Goal: Information Seeking & Learning: Learn about a topic

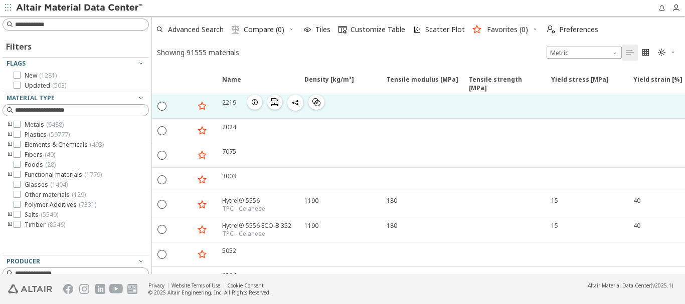
click at [227, 103] on div "2219" at bounding box center [229, 102] width 14 height 9
click at [253, 102] on icon "button" at bounding box center [255, 102] width 8 height 8
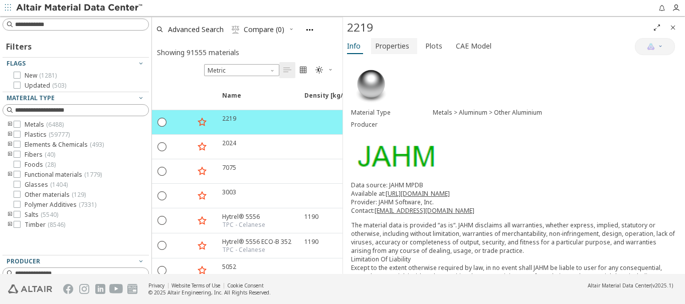
click at [400, 49] on span "Properties" at bounding box center [392, 46] width 34 height 16
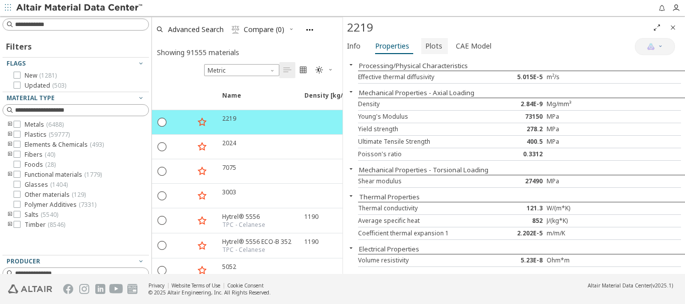
click at [432, 49] on span "Plots" at bounding box center [433, 46] width 17 height 16
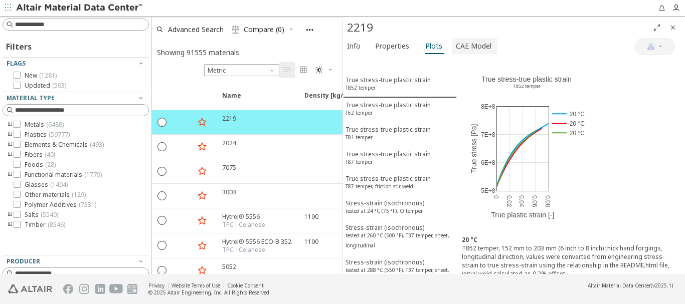
click at [469, 45] on span "CAE Model" at bounding box center [474, 46] width 36 height 16
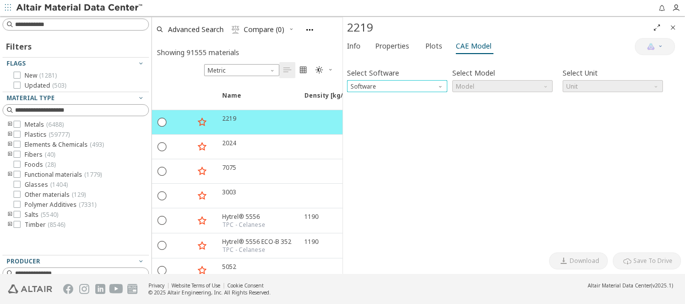
click at [441, 87] on span "Software" at bounding box center [441, 84] width 8 height 8
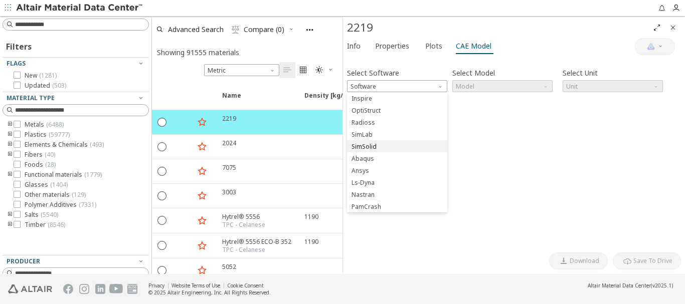
click at [379, 146] on span "SimSolid" at bounding box center [397, 146] width 92 height 7
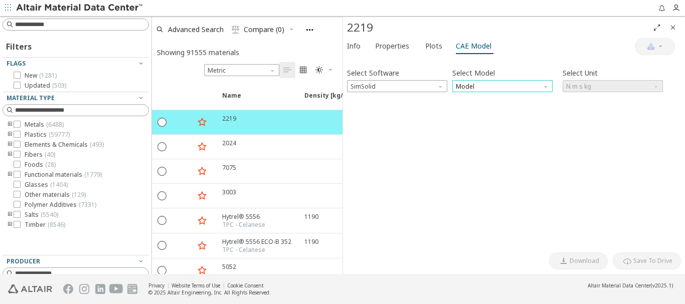
click at [475, 87] on span "Model" at bounding box center [502, 86] width 100 height 12
click at [475, 97] on span "SimSolid Card" at bounding box center [477, 99] width 41 height 8
click at [637, 261] on span "Save To Drive" at bounding box center [652, 261] width 39 height 8
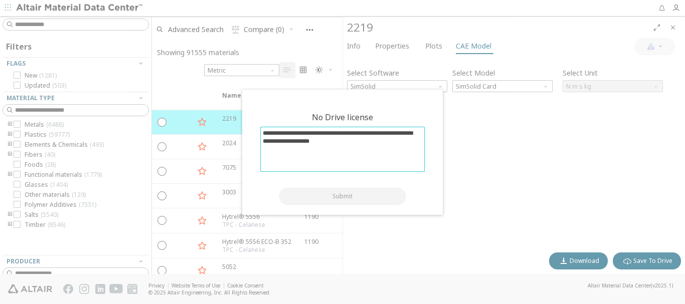
click at [405, 152] on textarea at bounding box center [342, 149] width 163 height 44
click at [292, 114] on div "No Drive license Submit" at bounding box center [342, 158] width 188 height 101
click at [329, 121] on div "No Drive license" at bounding box center [342, 117] width 61 height 11
click at [529, 244] on div at bounding box center [342, 152] width 685 height 304
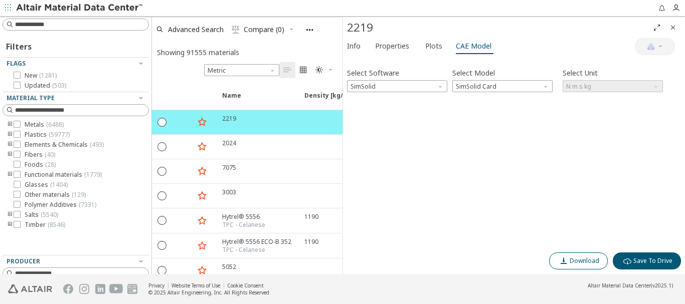
click at [573, 261] on span "Download" at bounding box center [584, 261] width 30 height 8
click at [350, 47] on span "Info" at bounding box center [354, 46] width 14 height 16
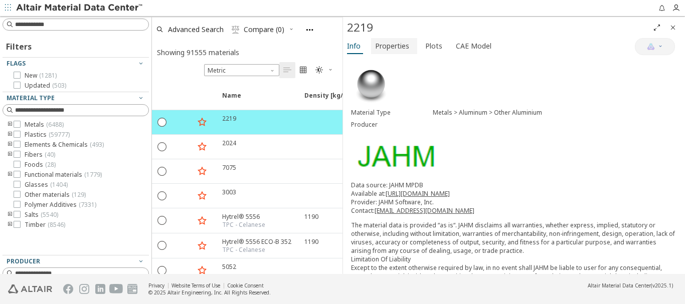
click at [394, 46] on span "Properties" at bounding box center [392, 46] width 34 height 16
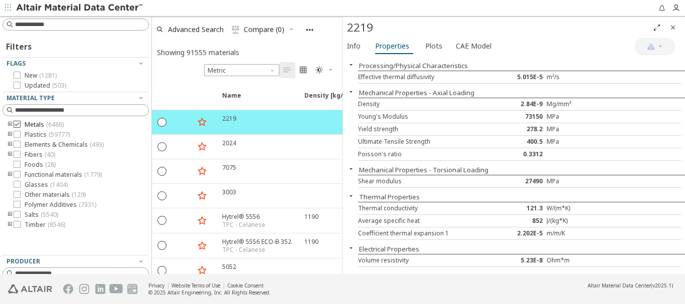
click at [28, 124] on span "Metals ( 6488 )" at bounding box center [44, 125] width 39 height 8
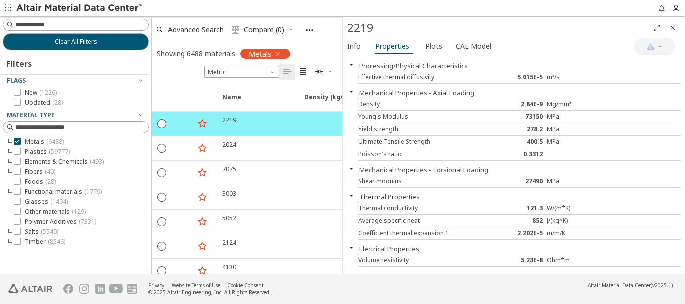
click at [9, 142] on icon "toogle group" at bounding box center [10, 142] width 7 height 8
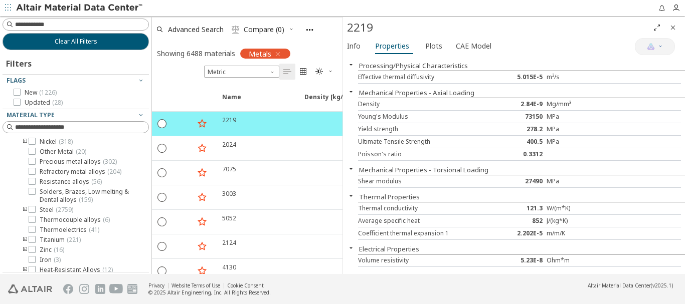
scroll to position [150, 0]
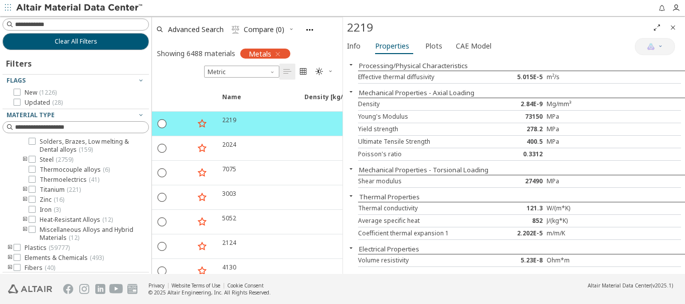
click at [24, 189] on icon "toogle group" at bounding box center [25, 190] width 7 height 8
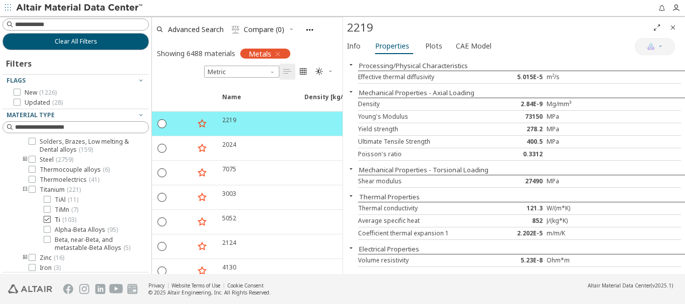
click at [58, 219] on span "Ti ( 103 )" at bounding box center [66, 220] width 22 height 8
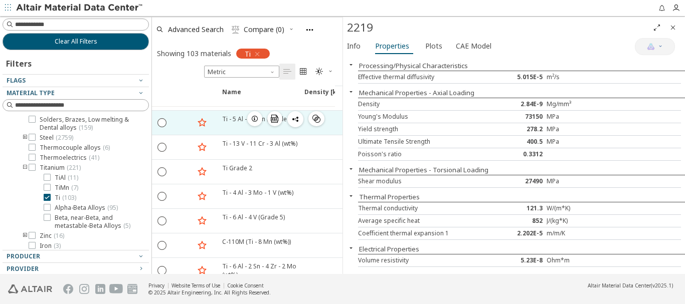
scroll to position [100, 0]
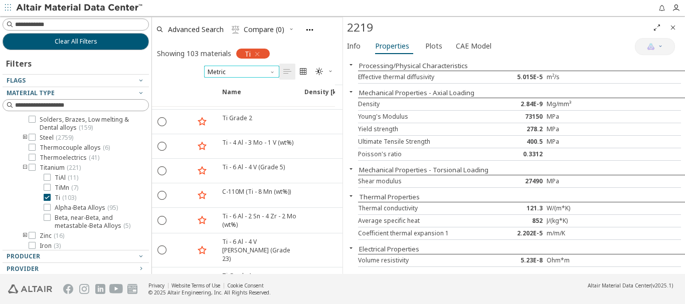
click at [231, 71] on span "Metric" at bounding box center [241, 72] width 75 height 12
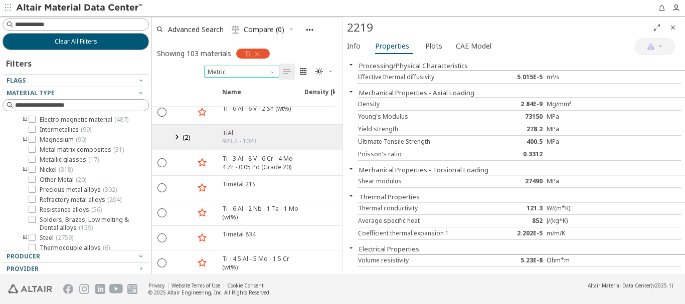
scroll to position [0, 0]
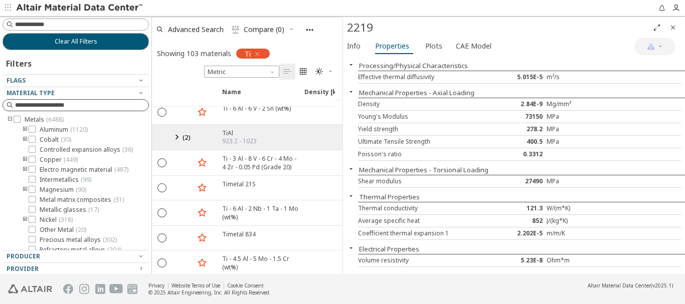
click at [82, 105] on input at bounding box center [81, 105] width 133 height 10
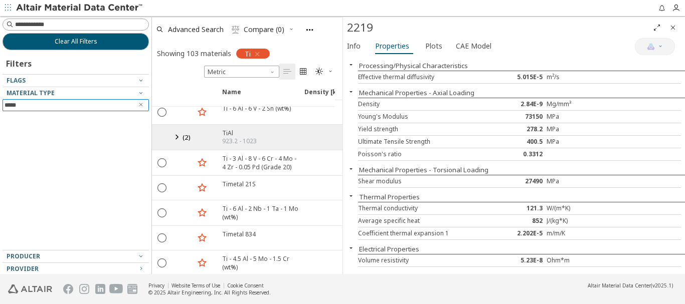
type input "*****"
drag, startPoint x: 7, startPoint y: 107, endPoint x: 12, endPoint y: 123, distance: 16.8
click at [8, 108] on input "*****" at bounding box center [69, 105] width 128 height 11
click at [138, 105] on icon "Clear text" at bounding box center [141, 105] width 6 height 6
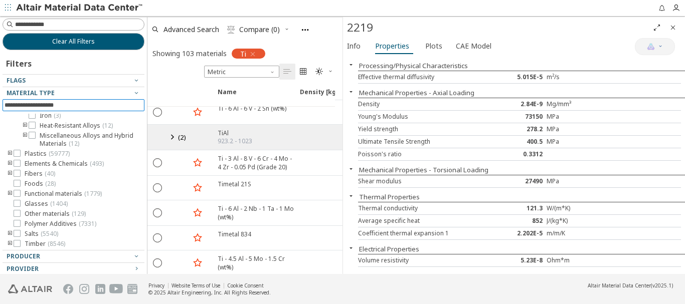
scroll to position [305, 0]
drag, startPoint x: 148, startPoint y: 174, endPoint x: 146, endPoint y: 189, distance: 15.6
click at [146, 190] on div "Clear All Filters Filters Flags Material Type Metals ( 6488 ) Aluminum ( 1120 )…" at bounding box center [342, 145] width 685 height 258
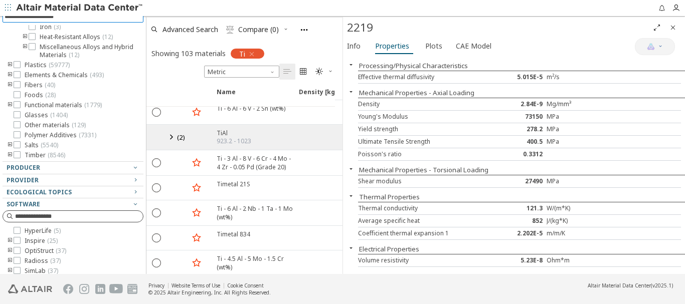
scroll to position [88, 0]
click at [61, 167] on div "Producer" at bounding box center [69, 169] width 125 height 8
click at [131, 167] on icon "button" at bounding box center [135, 168] width 8 height 8
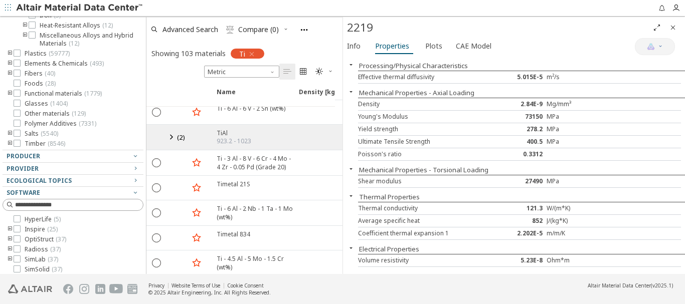
scroll to position [143, 0]
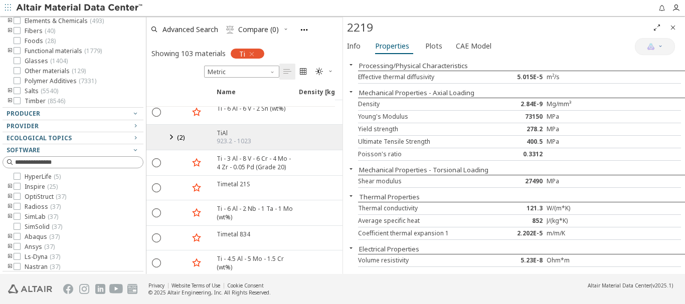
click at [82, 169] on div "HyperLife ( 5 ) Inspire ( 25 ) OptiStruct ( 37 ) Radioss ( 37 ) SimLab ( 37 ) S…" at bounding box center [73, 213] width 141 height 115
click at [125, 168] on div at bounding box center [73, 162] width 141 height 12
click at [20, 114] on span "Producer" at bounding box center [24, 113] width 34 height 9
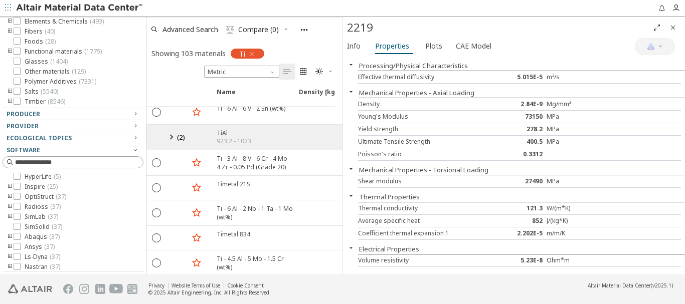
click at [19, 114] on span "Producer" at bounding box center [24, 114] width 34 height 9
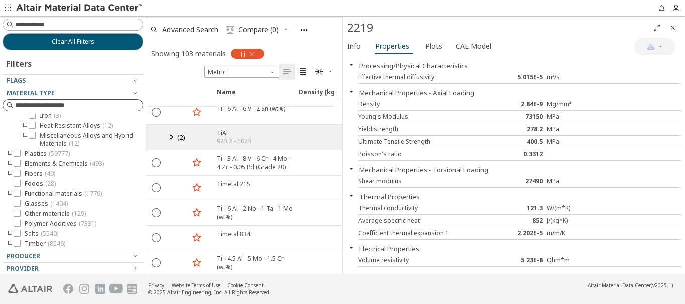
click at [43, 83] on div at bounding box center [71, 84] width 136 height 5
click at [128, 82] on div at bounding box center [71, 84] width 136 height 5
click at [86, 41] on span "Clear All Filters" at bounding box center [73, 42] width 43 height 8
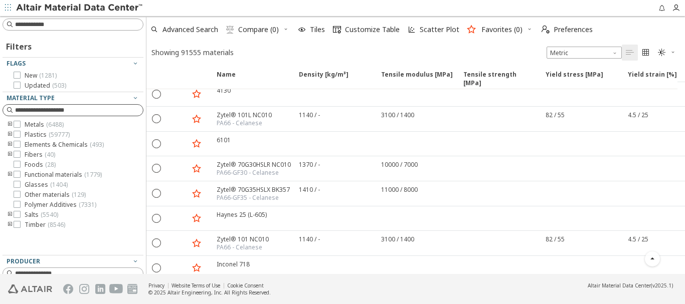
scroll to position [100, 0]
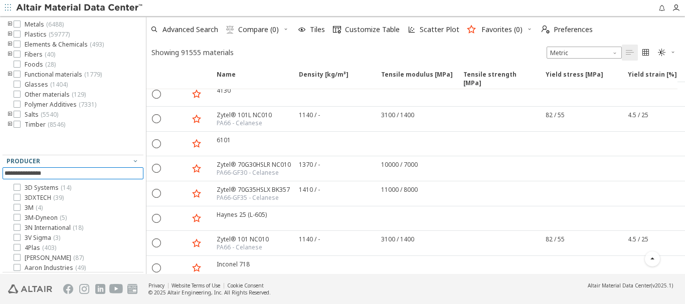
click at [52, 171] on input at bounding box center [74, 173] width 139 height 11
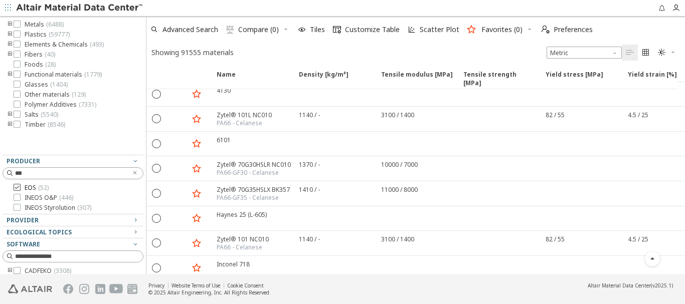
click at [18, 188] on icon at bounding box center [17, 187] width 7 height 7
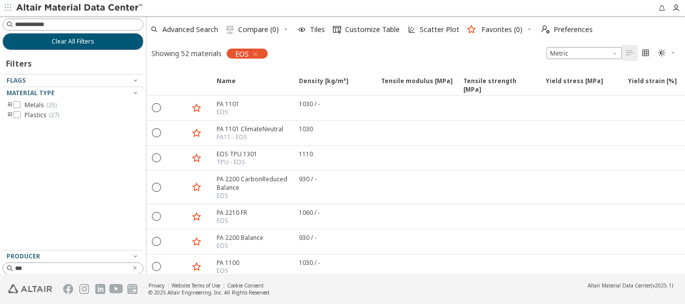
click at [9, 105] on icon "toogle group" at bounding box center [10, 105] width 7 height 8
click at [25, 115] on icon "toogle group" at bounding box center [25, 115] width 7 height 8
click at [18, 106] on icon at bounding box center [17, 104] width 7 height 7
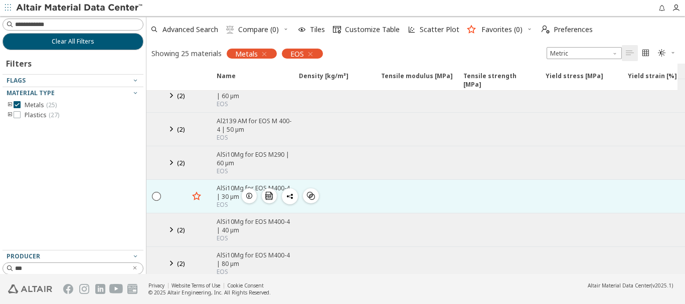
scroll to position [100, 0]
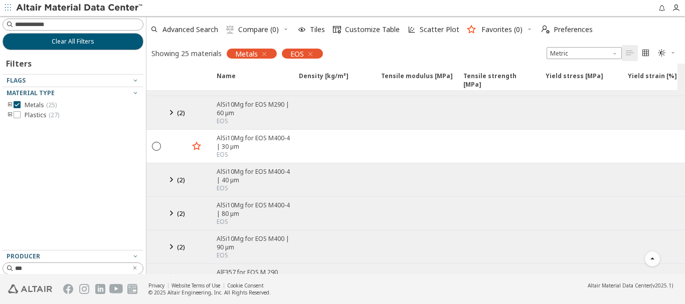
click at [10, 106] on icon "toogle group" at bounding box center [10, 105] width 7 height 8
click at [24, 116] on icon "toogle group" at bounding box center [25, 115] width 7 height 8
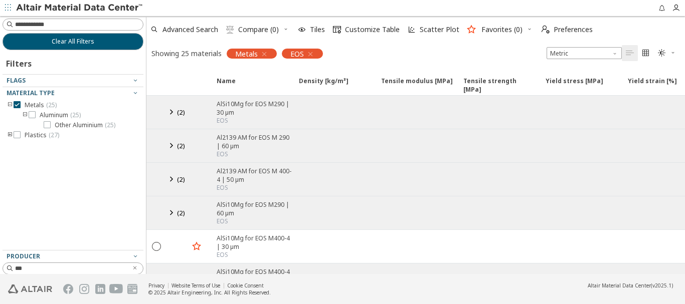
click at [230, 105] on div "AlSi10Mg for EOS M290 | 30 μm" at bounding box center [255, 108] width 76 height 17
click at [171, 113] on icon at bounding box center [171, 112] width 12 height 13
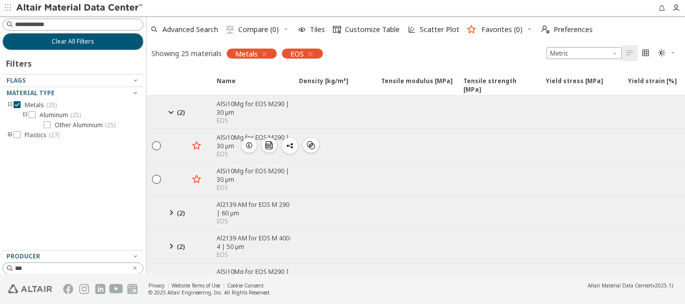
click at [225, 144] on div "AlSi10Mg for EOS M290 | 30 μm" at bounding box center [255, 141] width 76 height 17
click at [154, 148] on icon "" at bounding box center [156, 145] width 9 height 9
click at [252, 145] on icon "button" at bounding box center [249, 145] width 8 height 8
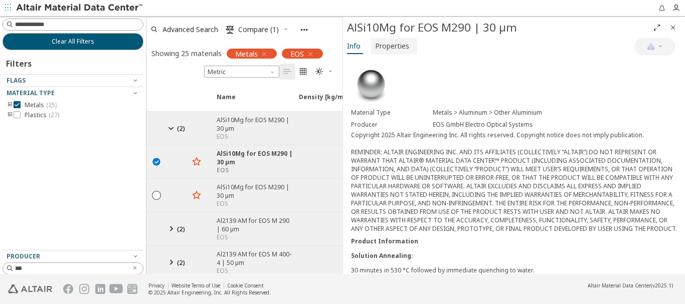
click at [394, 46] on span "Properties" at bounding box center [392, 46] width 34 height 16
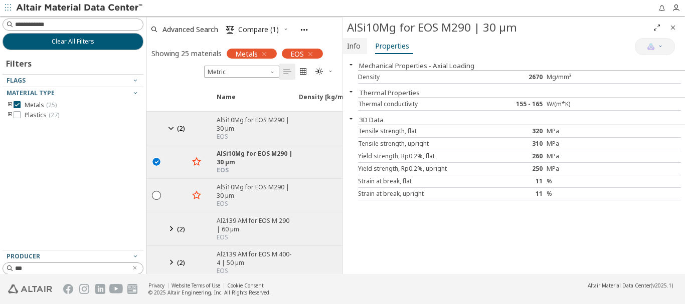
click at [353, 48] on span "Info" at bounding box center [354, 46] width 14 height 16
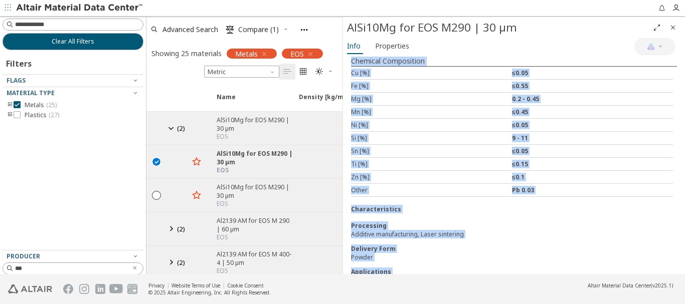
scroll to position [287, 0]
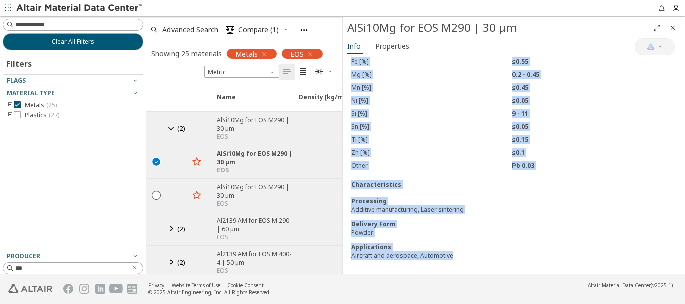
drag, startPoint x: 352, startPoint y: 113, endPoint x: 466, endPoint y: 273, distance: 196.2
click at [466, 273] on div "Material Type Metals > Aluminum > Other Aluminium Producer EOS GmbH Electro Opt…" at bounding box center [514, 26] width 342 height 496
copy div "Loremips Dolo Sitame > Consecte > Adipi Elitseddo Eiusmodt INC UtlA Etdolor Mag…"
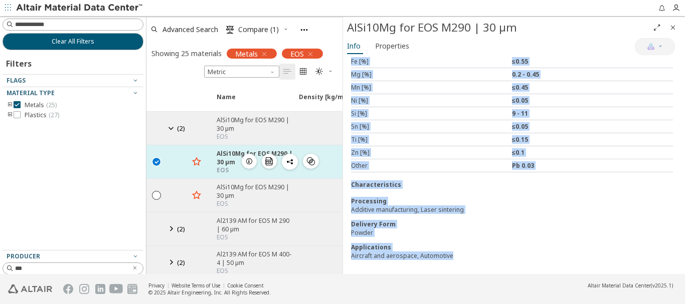
click at [252, 174] on div "AlSi10Mg for EOS M290 | 30 μm EOS  " at bounding box center [252, 161] width 82 height 33
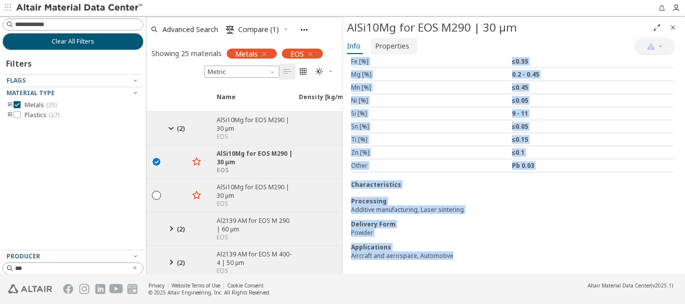
click at [393, 48] on span "Properties" at bounding box center [392, 46] width 34 height 16
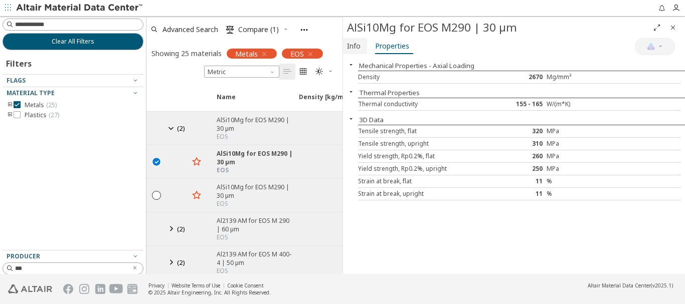
click at [354, 48] on span "Info" at bounding box center [354, 46] width 14 height 16
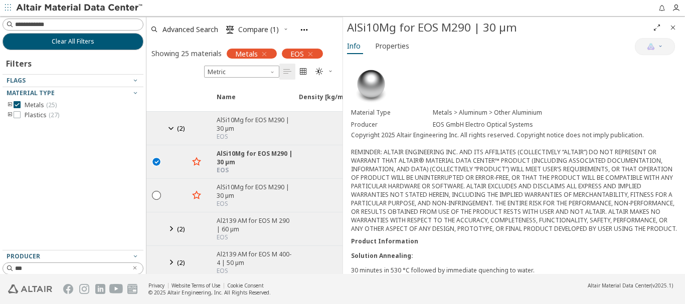
scroll to position [0, 0]
click at [268, 161] on icon "" at bounding box center [269, 161] width 8 height 8
click at [397, 45] on span "Properties" at bounding box center [392, 46] width 34 height 16
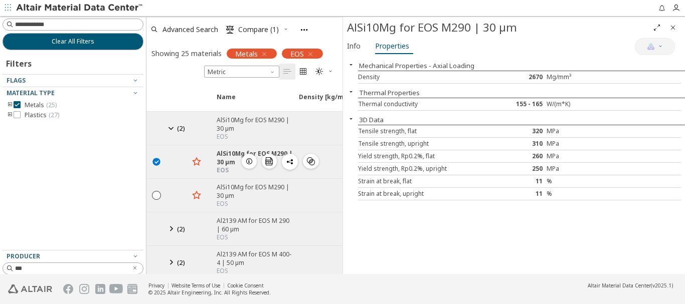
click at [293, 164] on icon "button" at bounding box center [290, 162] width 8 height 8
click at [249, 164] on icon "button" at bounding box center [249, 161] width 8 height 8
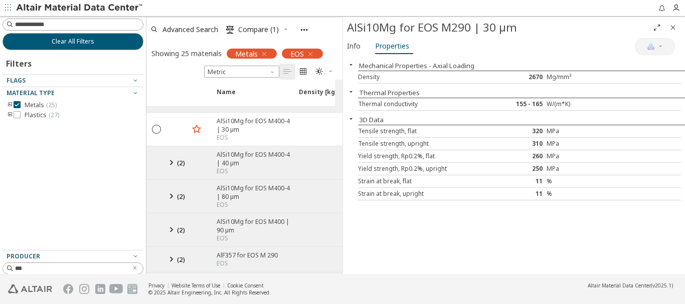
scroll to position [301, 0]
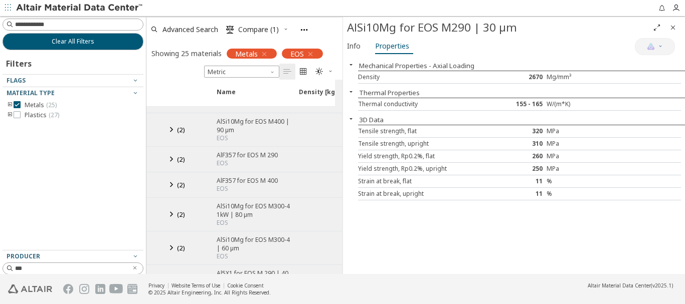
click at [172, 185] on icon at bounding box center [171, 184] width 12 height 13
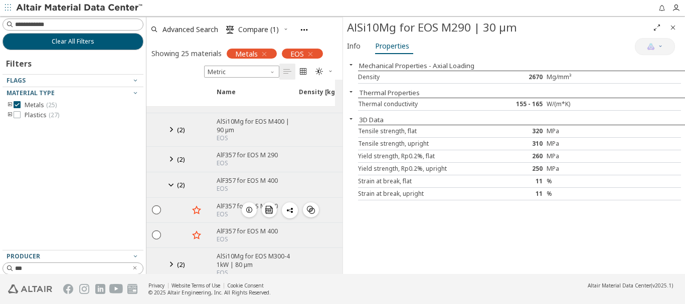
click at [221, 212] on div "EOS" at bounding box center [247, 215] width 61 height 8
click at [155, 211] on icon "" at bounding box center [156, 209] width 9 height 9
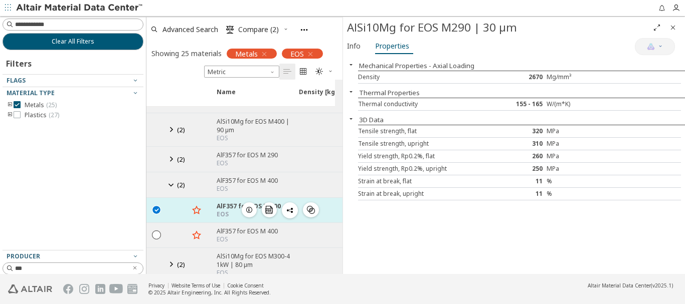
click at [224, 207] on div "AlF357 for EOS M 400" at bounding box center [249, 206] width 64 height 9
click at [226, 206] on div "AlF357 for EOS M 400" at bounding box center [249, 206] width 64 height 9
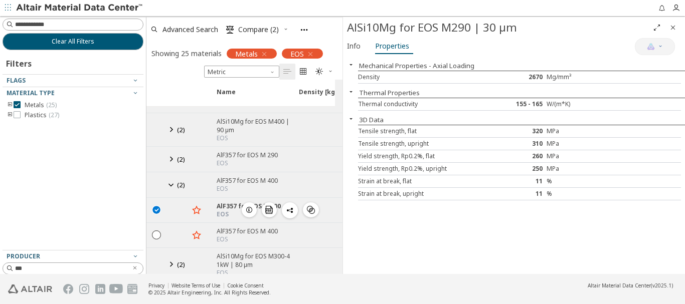
click at [247, 210] on icon "button" at bounding box center [249, 210] width 8 height 8
click at [352, 46] on span "Info" at bounding box center [354, 46] width 14 height 16
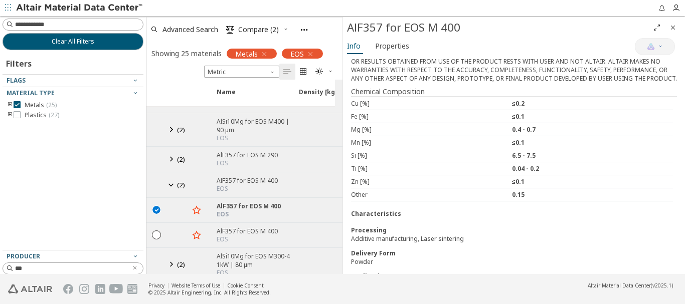
scroll to position [188, 0]
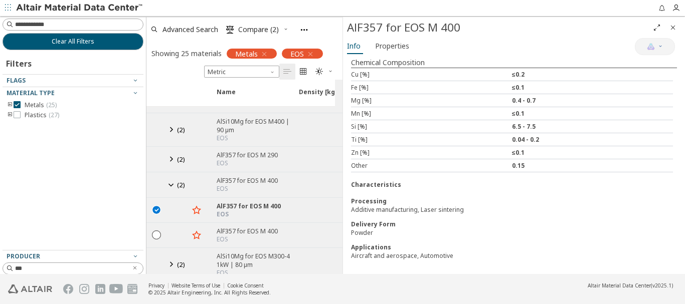
click at [10, 104] on icon "toogle group" at bounding box center [10, 105] width 7 height 8
click at [31, 113] on icon at bounding box center [32, 114] width 7 height 7
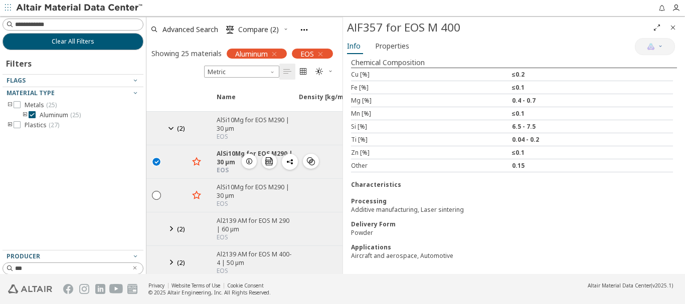
click at [156, 166] on icon "" at bounding box center [156, 161] width 9 height 9
click at [224, 133] on div "AlSi10Mg for EOS M290 | 30 μm" at bounding box center [255, 124] width 76 height 17
click at [171, 134] on icon at bounding box center [171, 128] width 12 height 13
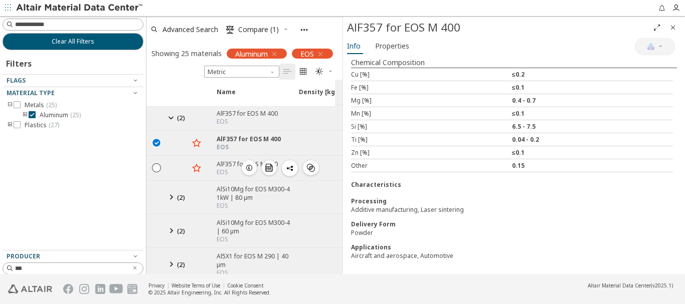
scroll to position [327, 0]
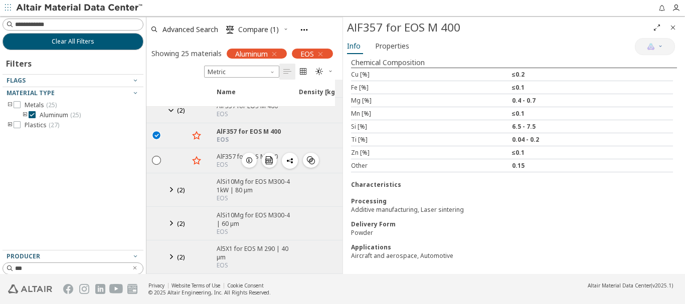
click at [221, 152] on div "AlF357 for EOS M 400" at bounding box center [247, 156] width 61 height 9
click at [30, 270] on input "***" at bounding box center [66, 268] width 123 height 11
type input "*"
click at [68, 38] on span "Clear All Filters" at bounding box center [73, 42] width 43 height 8
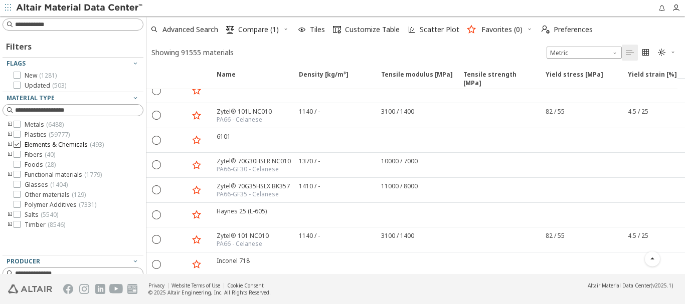
scroll to position [235, 0]
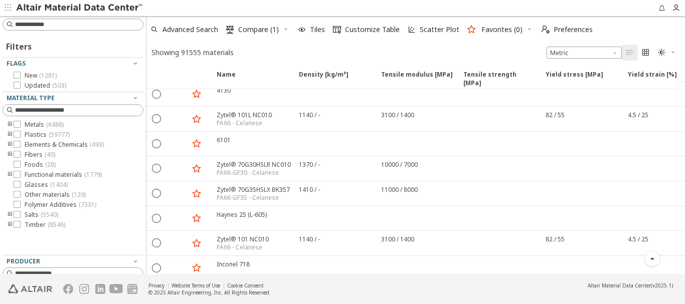
click at [10, 124] on icon "toogle group" at bounding box center [10, 125] width 7 height 8
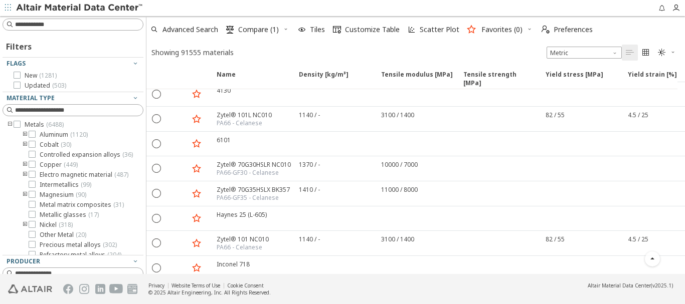
click at [25, 134] on icon "toogle group" at bounding box center [25, 135] width 7 height 8
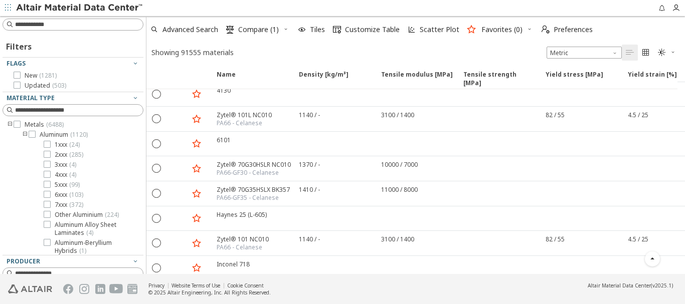
scroll to position [50, 0]
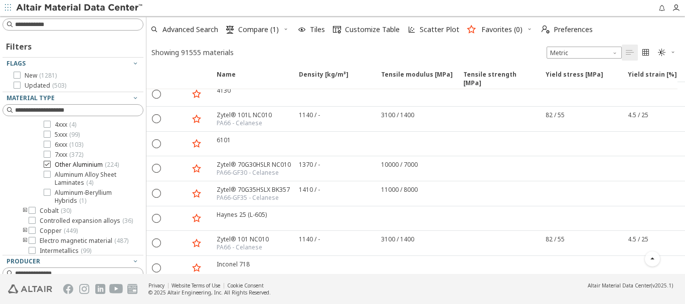
click at [49, 164] on icon at bounding box center [47, 164] width 7 height 7
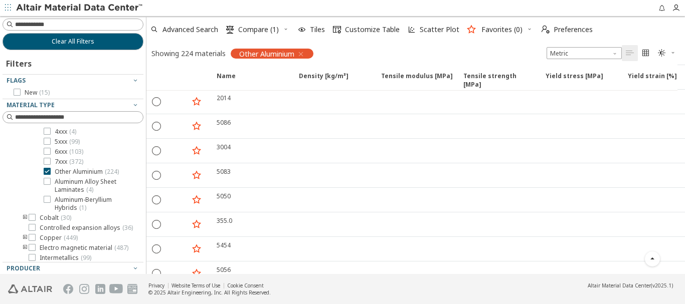
scroll to position [50, 0]
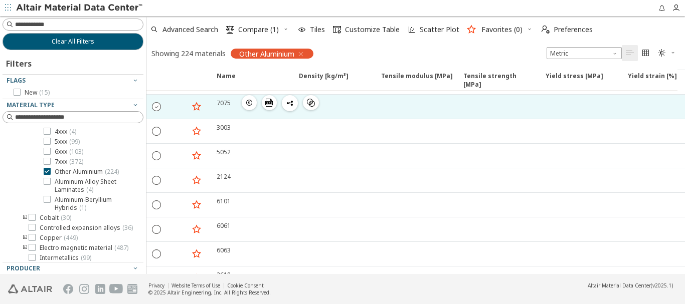
click at [155, 107] on icon "" at bounding box center [156, 106] width 9 height 9
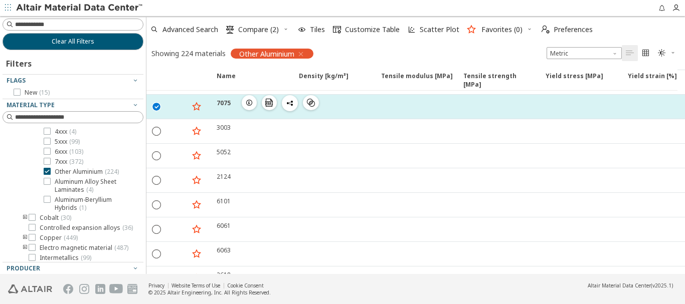
click at [220, 104] on div "7075" at bounding box center [224, 103] width 14 height 9
click at [247, 105] on icon "button" at bounding box center [249, 103] width 8 height 8
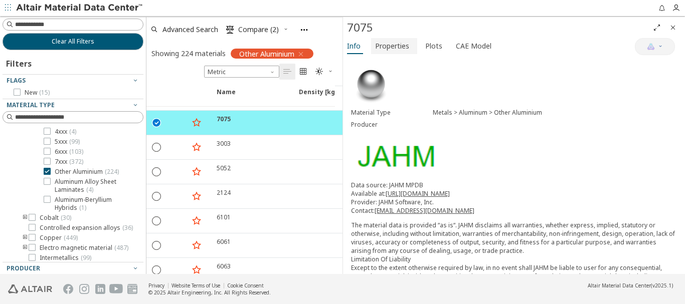
click at [392, 50] on span "Properties" at bounding box center [392, 46] width 34 height 16
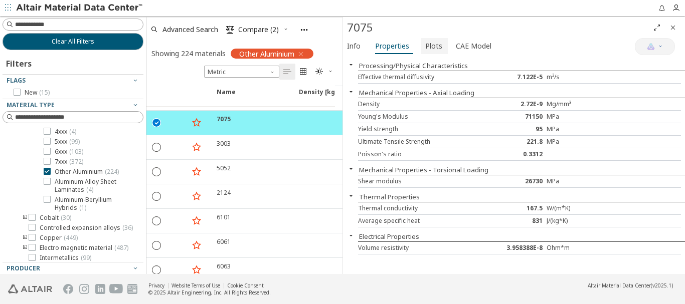
click at [432, 48] on span "Plots" at bounding box center [433, 46] width 17 height 16
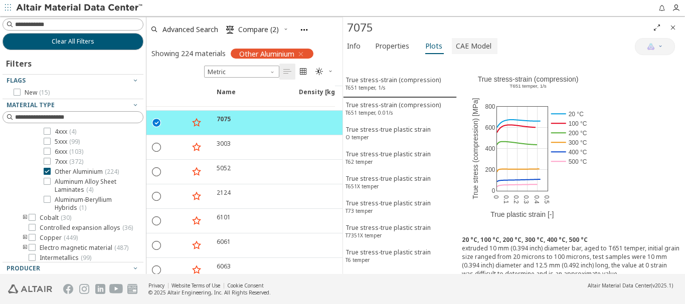
click at [469, 50] on span "CAE Model" at bounding box center [474, 46] width 36 height 16
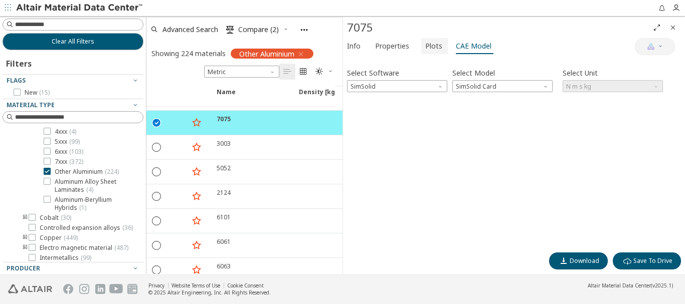
click at [434, 47] on span "Plots" at bounding box center [433, 46] width 17 height 16
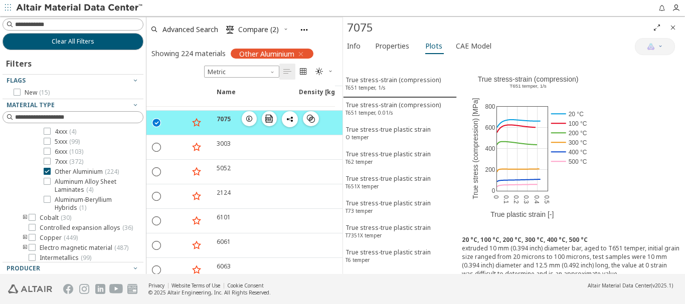
click at [156, 123] on icon "" at bounding box center [156, 122] width 9 height 9
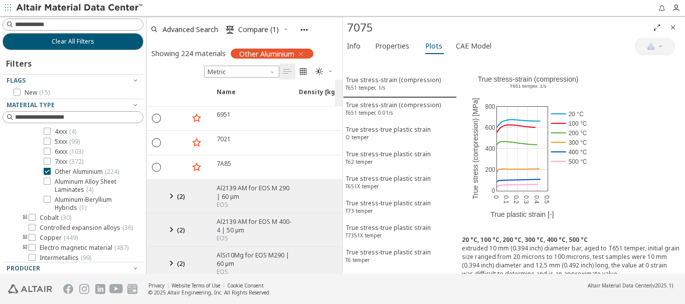
scroll to position [3259, 0]
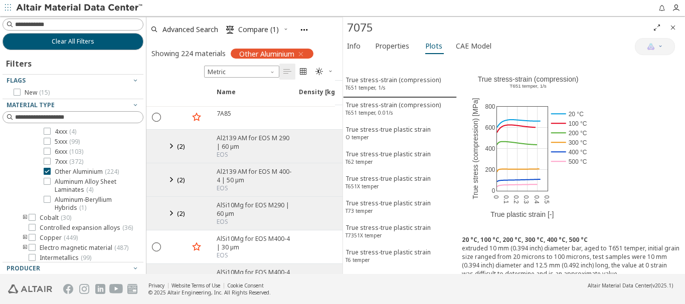
click at [172, 147] on icon at bounding box center [171, 146] width 12 height 13
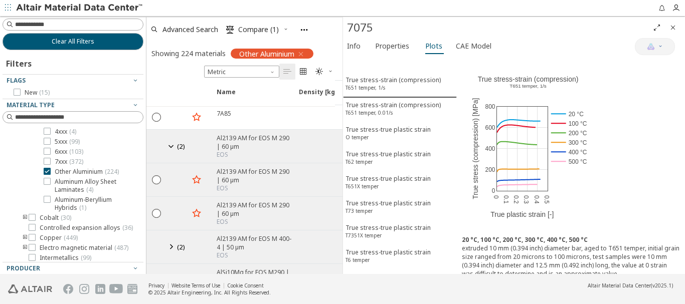
click at [235, 146] on div "Al2139 AM for EOS M 290 | 60 μm" at bounding box center [255, 142] width 76 height 17
click at [178, 145] on span "( 2 )" at bounding box center [181, 146] width 8 height 9
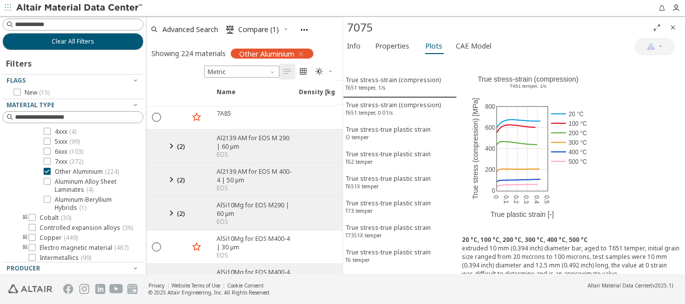
click at [178, 145] on span "( 2 )" at bounding box center [181, 146] width 8 height 9
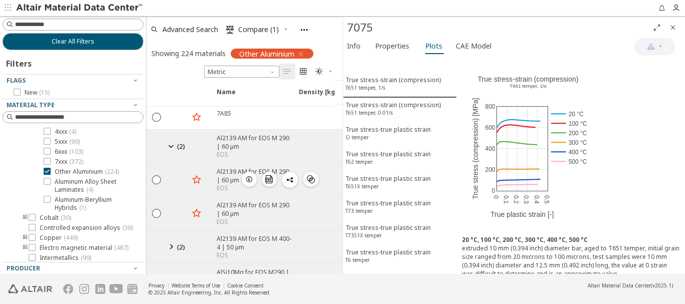
click at [225, 172] on div "Al2139 AM for EOS M 290 | 60 μm" at bounding box center [255, 175] width 76 height 17
click at [156, 179] on icon "" at bounding box center [156, 179] width 9 height 9
click at [247, 180] on icon "button" at bounding box center [249, 179] width 8 height 8
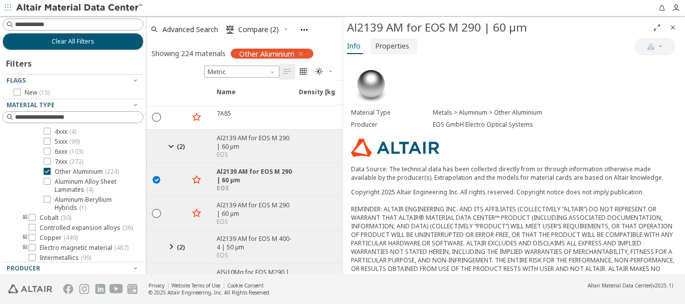
click at [389, 50] on span "Properties" at bounding box center [392, 46] width 34 height 16
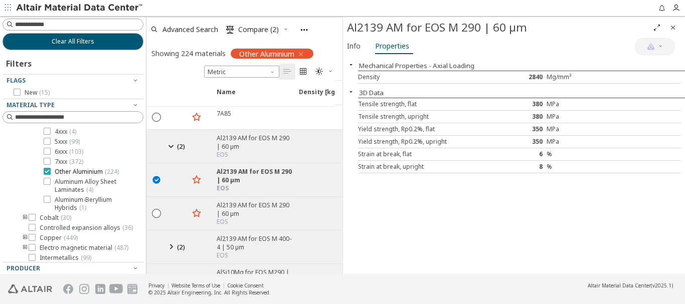
click at [46, 172] on icon at bounding box center [47, 171] width 7 height 7
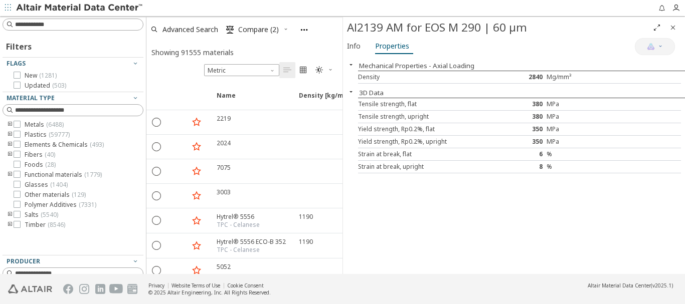
scroll to position [251, 0]
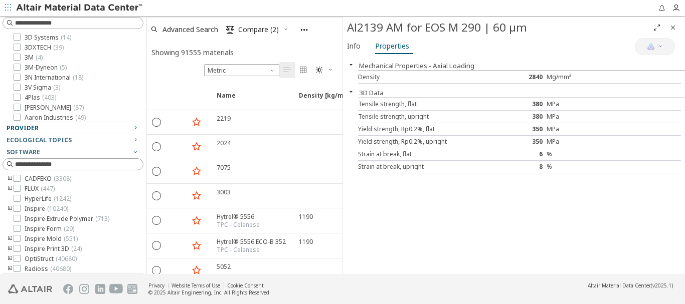
click at [42, 128] on div "Provider" at bounding box center [69, 128] width 125 height 8
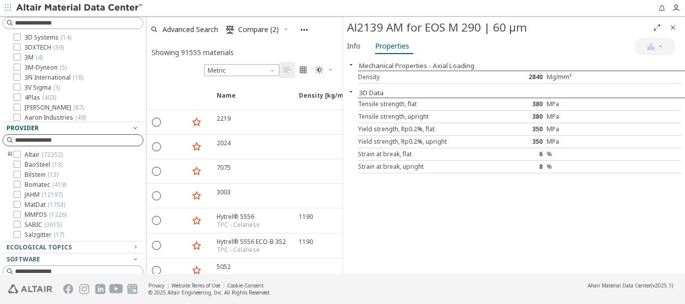
click at [55, 142] on input at bounding box center [79, 140] width 128 height 10
click at [48, 138] on input at bounding box center [74, 140] width 139 height 11
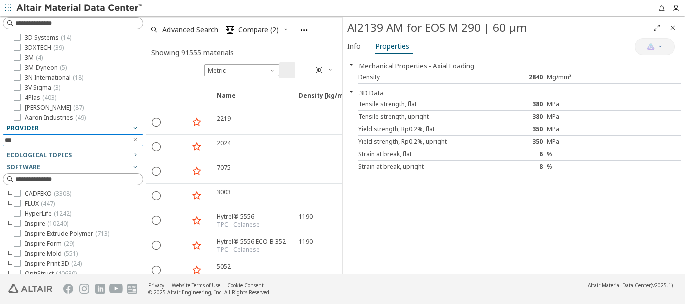
type input "***"
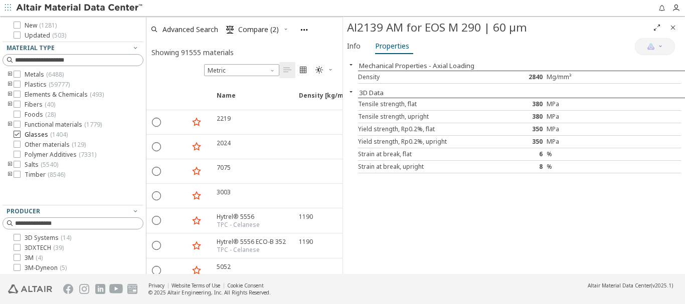
scroll to position [0, 0]
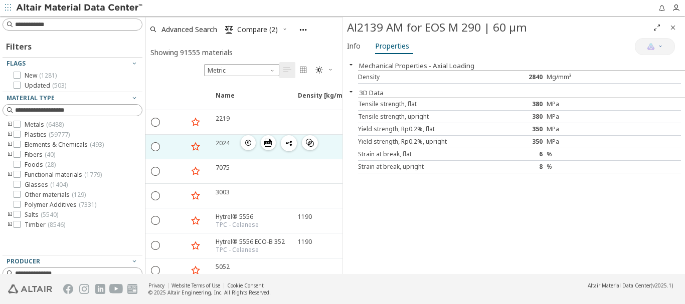
drag, startPoint x: 144, startPoint y: 148, endPoint x: 145, endPoint y: 153, distance: 5.1
click at [145, 153] on div "Filters Flags New ( 1281 ) Updated ( 503 ) Material Type Metals ( 6488 ) Plasti…" at bounding box center [342, 145] width 685 height 258
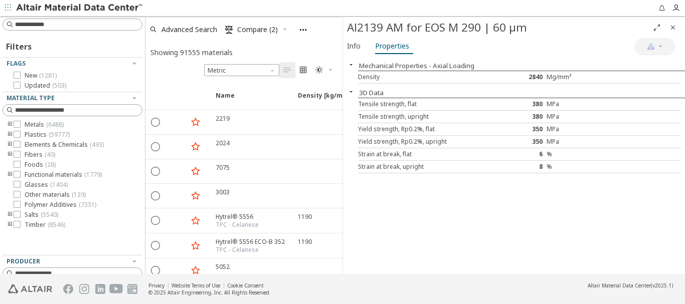
scroll to position [90, 0]
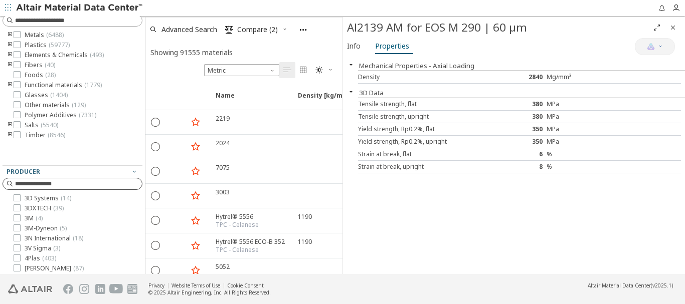
click at [84, 183] on input at bounding box center [78, 184] width 127 height 10
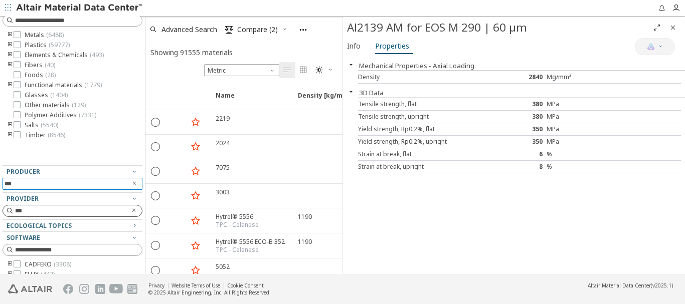
type input "***"
click at [131, 211] on icon "Clear text" at bounding box center [134, 211] width 6 height 6
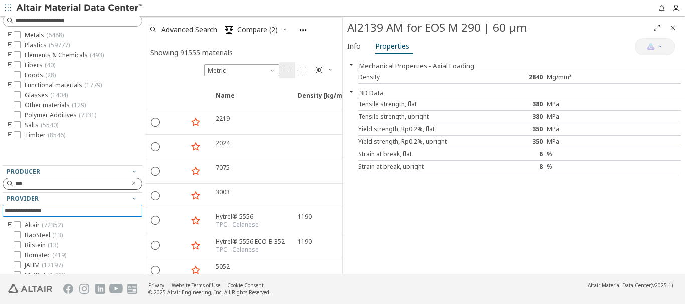
click at [60, 186] on input "***" at bounding box center [70, 184] width 111 height 10
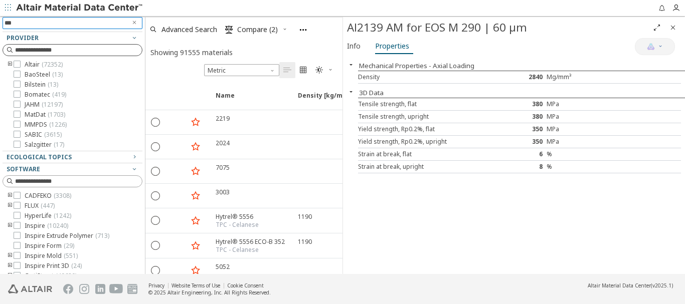
scroll to position [100, 0]
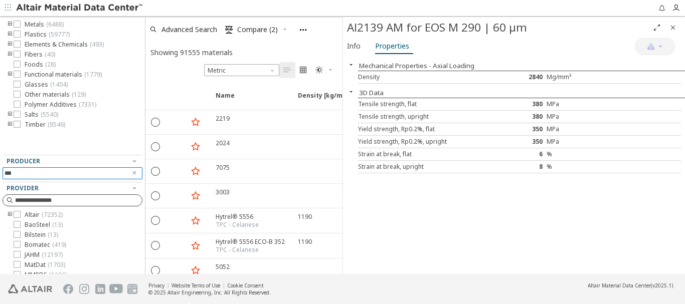
click at [98, 171] on input "***" at bounding box center [66, 173] width 122 height 11
drag, startPoint x: 60, startPoint y: 170, endPoint x: 3, endPoint y: 169, distance: 56.7
click at [3, 169] on div "***" at bounding box center [73, 174] width 140 height 15
click at [131, 174] on icon "Clear text" at bounding box center [134, 173] width 6 height 6
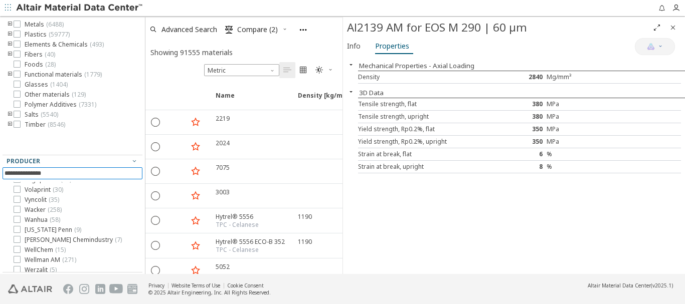
scroll to position [0, 0]
click at [83, 176] on input at bounding box center [74, 173] width 138 height 11
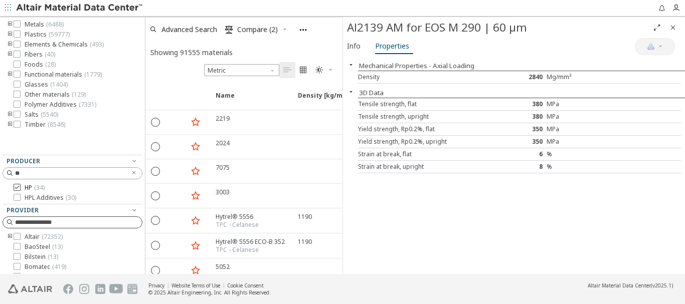
click at [14, 187] on icon at bounding box center [17, 187] width 7 height 7
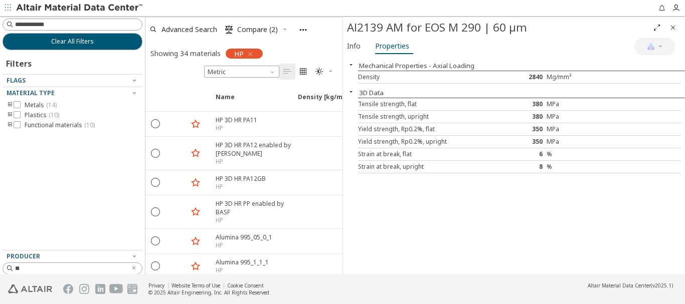
click at [9, 105] on icon "toogle group" at bounding box center [10, 105] width 7 height 8
click at [48, 116] on span "Steel ( 14 )" at bounding box center [53, 115] width 27 height 8
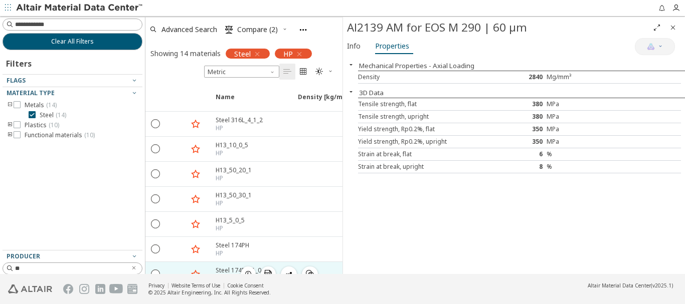
scroll to position [50, 0]
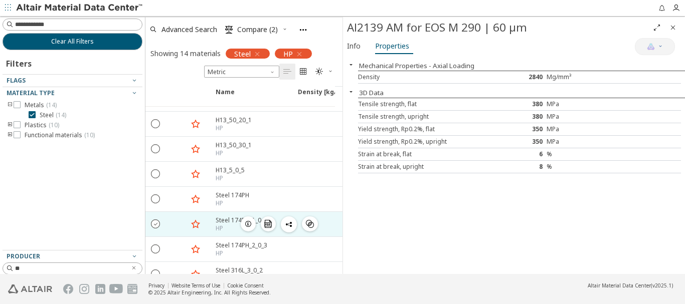
click at [154, 226] on icon "" at bounding box center [155, 223] width 9 height 9
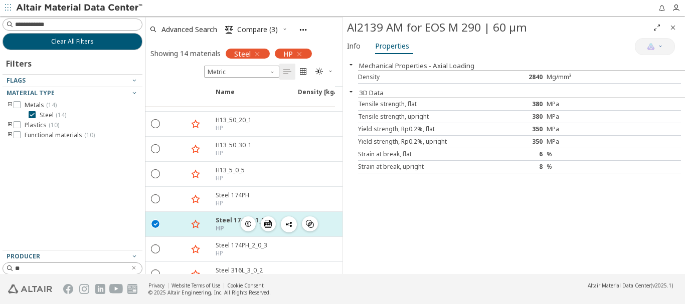
click at [221, 224] on div "Steel 174PH_1_0_3" at bounding box center [243, 220] width 55 height 9
click at [246, 225] on icon "button" at bounding box center [248, 224] width 8 height 8
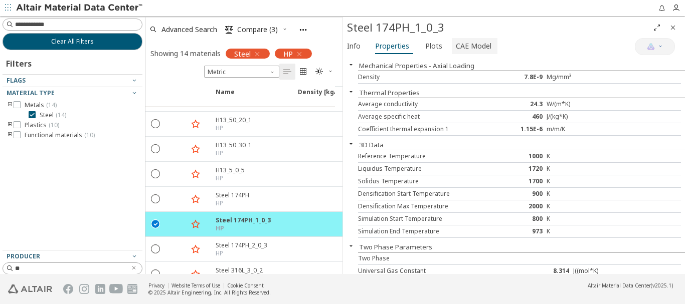
click at [477, 46] on span "CAE Model" at bounding box center [474, 46] width 36 height 16
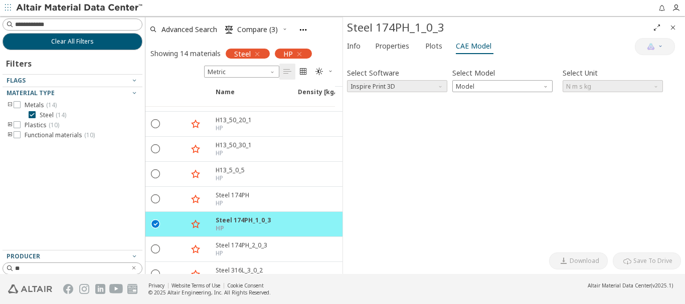
click at [438, 88] on span "Software" at bounding box center [441, 84] width 8 height 8
click at [438, 87] on span "Software" at bounding box center [441, 84] width 8 height 8
click at [473, 87] on span "Model" at bounding box center [502, 86] width 100 height 12
click at [459, 85] on span "Model" at bounding box center [502, 86] width 100 height 12
click at [155, 224] on icon "" at bounding box center [155, 223] width 9 height 9
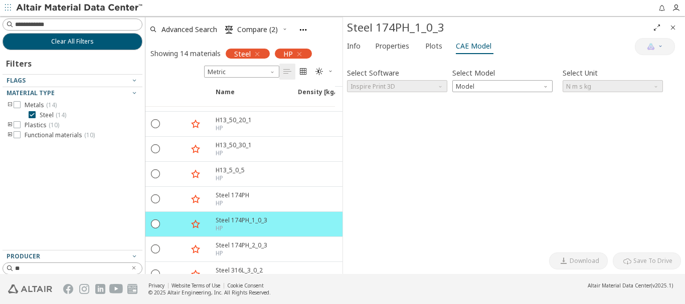
scroll to position [79, 0]
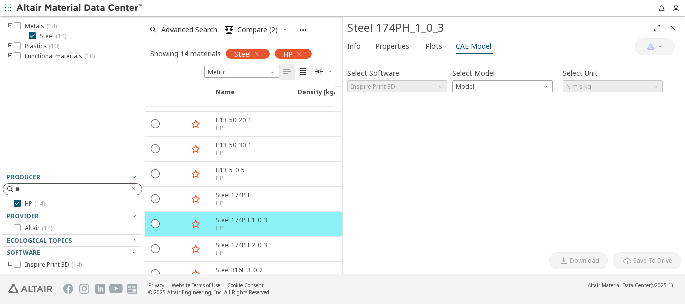
click at [39, 188] on input "**" at bounding box center [70, 189] width 111 height 10
type input "*"
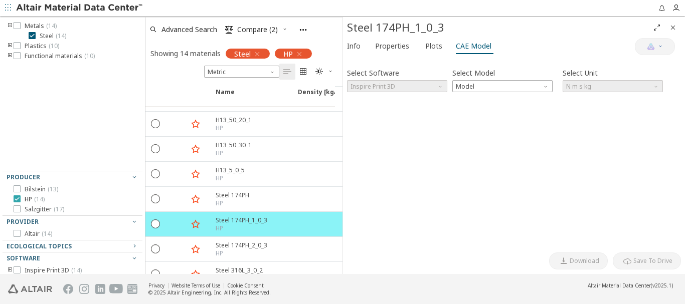
click at [18, 200] on icon at bounding box center [17, 199] width 7 height 7
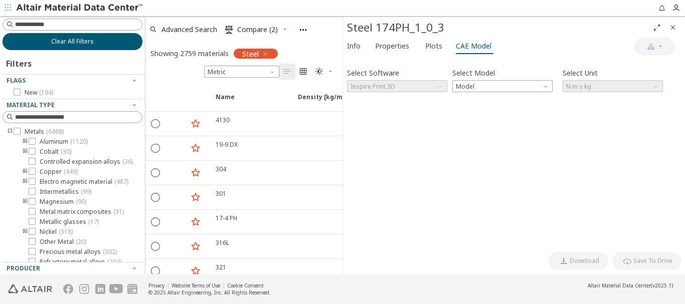
click at [72, 43] on span "Clear All Filters" at bounding box center [72, 42] width 43 height 8
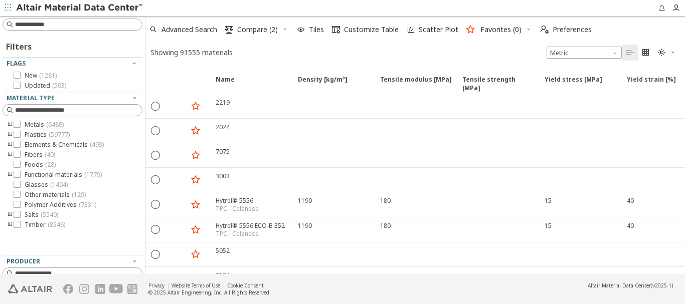
scroll to position [100, 0]
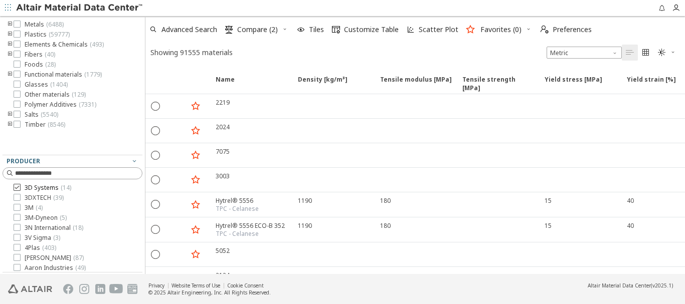
click at [19, 188] on icon at bounding box center [17, 187] width 7 height 7
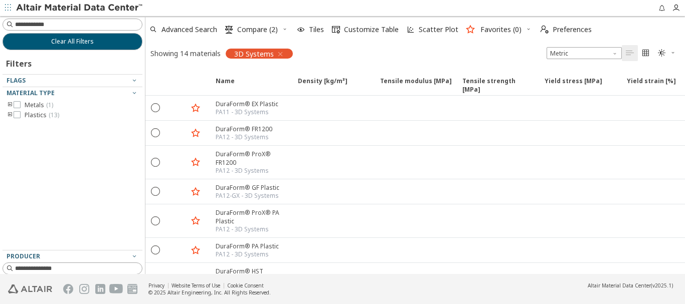
click at [10, 105] on icon "toogle group" at bounding box center [10, 105] width 7 height 8
click at [25, 115] on icon "toogle group" at bounding box center [25, 115] width 7 height 8
drag, startPoint x: 48, startPoint y: 125, endPoint x: 48, endPoint y: 155, distance: 30.1
click at [47, 125] on icon at bounding box center [47, 124] width 7 height 7
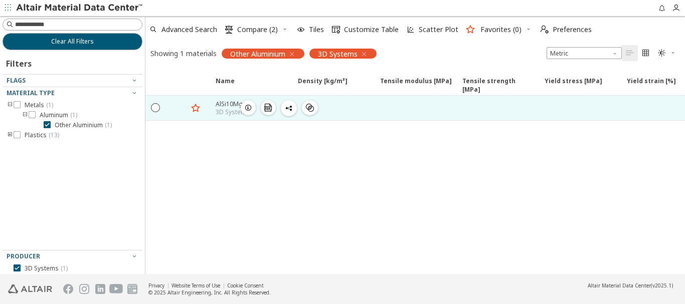
click at [249, 108] on icon "button" at bounding box center [248, 108] width 8 height 8
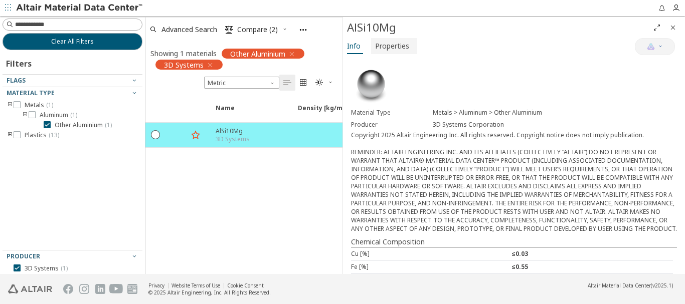
click at [395, 43] on span "Properties" at bounding box center [392, 46] width 34 height 16
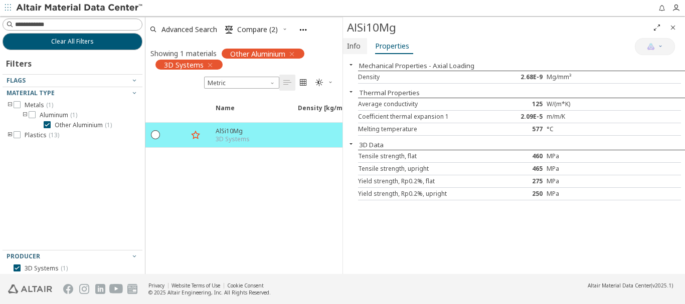
click at [357, 48] on span "Info" at bounding box center [354, 46] width 14 height 16
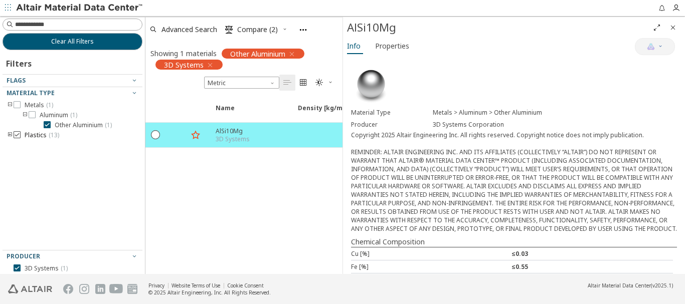
click at [18, 136] on icon at bounding box center [17, 134] width 7 height 7
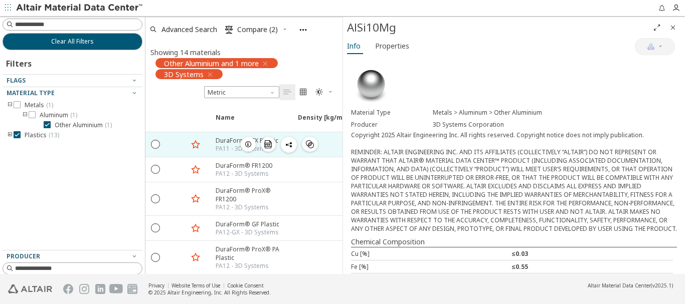
scroll to position [50, 0]
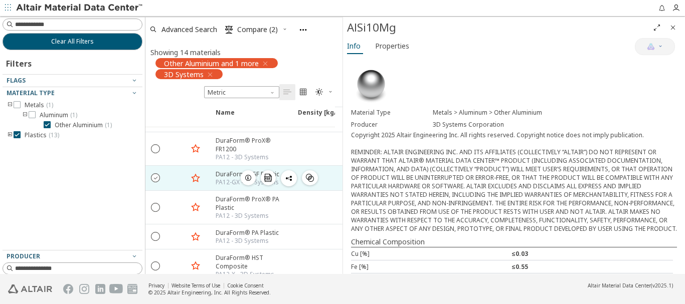
click at [155, 173] on icon "" at bounding box center [155, 177] width 9 height 9
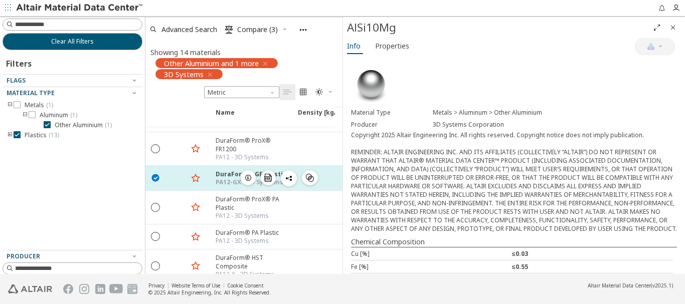
click at [228, 170] on div "DuraForm® GF Plastic" at bounding box center [251, 174] width 71 height 9
click at [248, 174] on icon "button" at bounding box center [248, 178] width 8 height 8
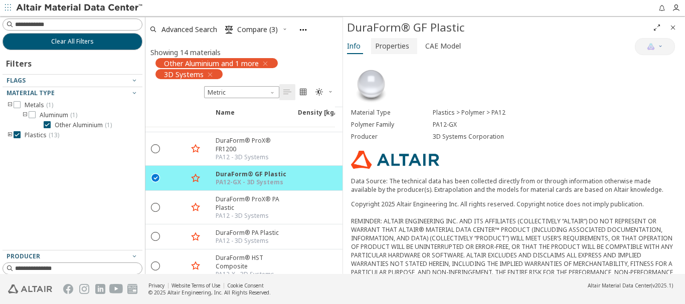
click at [396, 46] on span "Properties" at bounding box center [392, 46] width 34 height 16
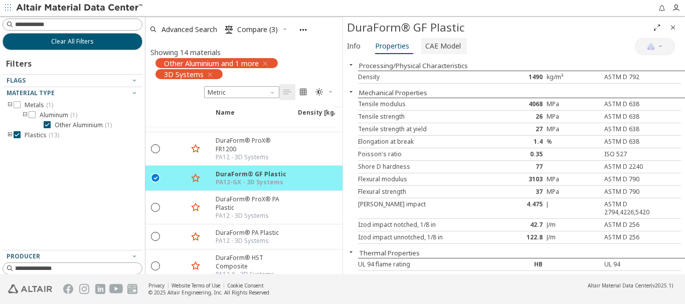
click at [448, 46] on span "CAE Model" at bounding box center [443, 46] width 36 height 16
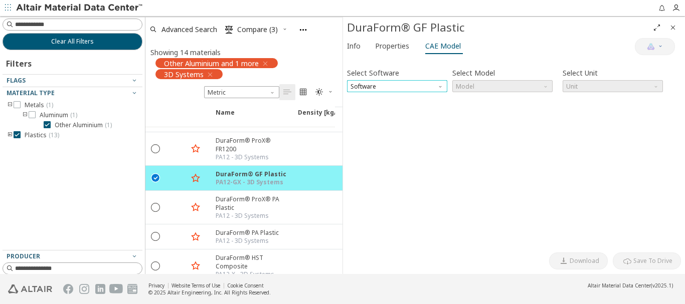
click at [410, 85] on span "Software" at bounding box center [397, 86] width 100 height 12
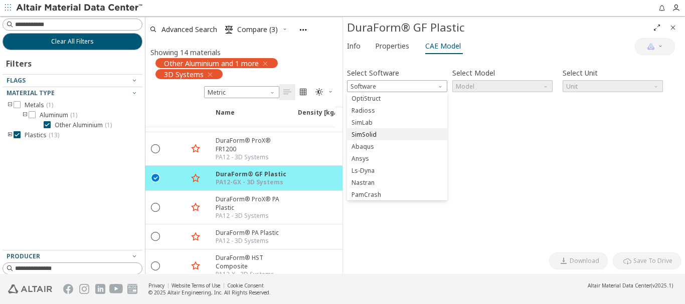
click at [392, 134] on span "SimSolid" at bounding box center [397, 134] width 92 height 7
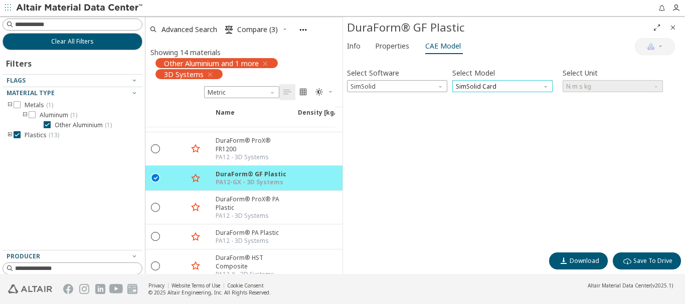
click at [502, 87] on span "SimSolid Card" at bounding box center [502, 86] width 100 height 12
click at [579, 264] on span "Download" at bounding box center [584, 261] width 30 height 8
click at [582, 261] on span "Download" at bounding box center [584, 261] width 30 height 8
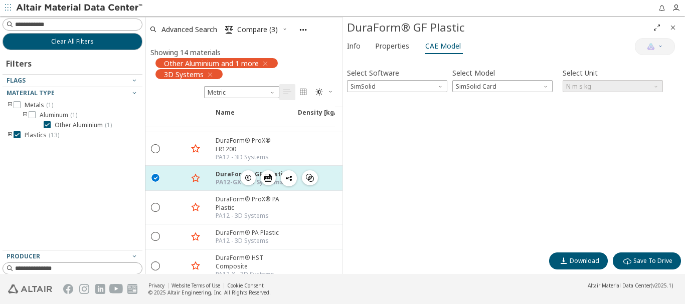
drag, startPoint x: 215, startPoint y: 167, endPoint x: 224, endPoint y: 166, distance: 9.0
click at [246, 166] on div "DuraForm® GF Plastic PA12-GX - 3D Systems  " at bounding box center [251, 178] width 82 height 25
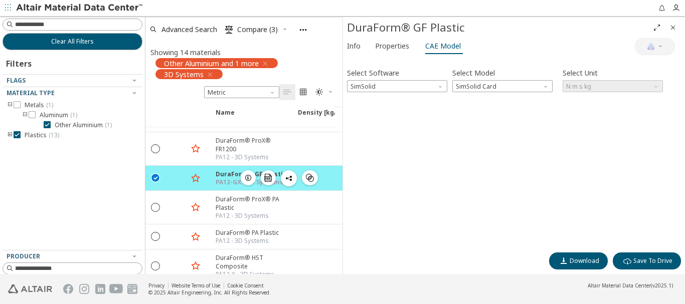
click at [246, 174] on icon "button" at bounding box center [248, 178] width 8 height 8
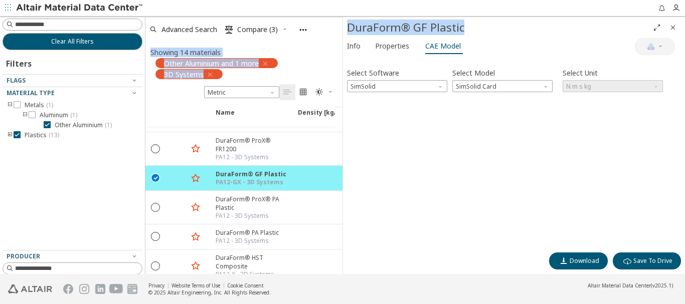
drag, startPoint x: 462, startPoint y: 28, endPoint x: 339, endPoint y: 32, distance: 122.4
click at [339, 32] on div "Clear All Filters Filters Flags Material Type Metals ( 1 ) Aluminum ( 1 ) Other…" at bounding box center [342, 145] width 685 height 258
click at [353, 46] on span "Info" at bounding box center [354, 46] width 14 height 16
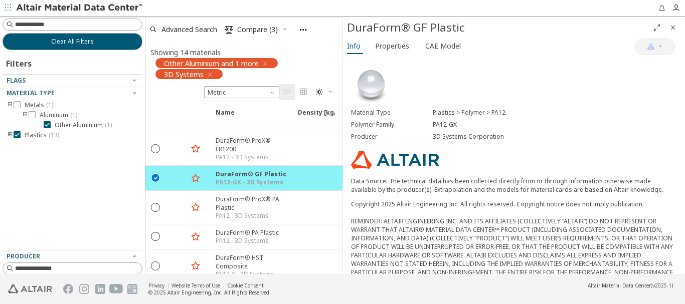
click at [512, 71] on div "Material Type Plastics > Polymer > PA12 Polymer Family PA12-GX Producer 3D Syst…" at bounding box center [514, 254] width 342 height 394
click at [506, 110] on div "Plastics > Polymer > PA12" at bounding box center [555, 113] width 245 height 8
drag, startPoint x: 464, startPoint y: 125, endPoint x: 430, endPoint y: 124, distance: 34.1
click at [430, 124] on div "Polymer Family PA12-GX" at bounding box center [514, 125] width 326 height 12
copy div "PA12-GX"
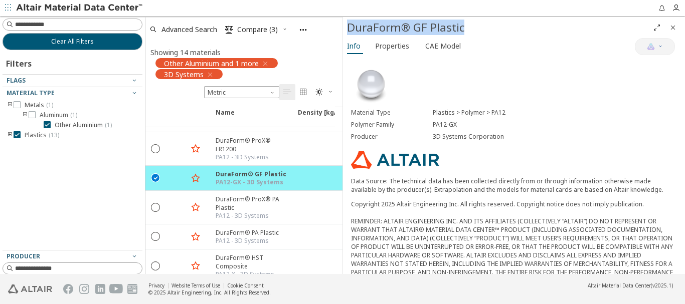
drag, startPoint x: 463, startPoint y: 31, endPoint x: 349, endPoint y: 31, distance: 114.3
click at [349, 31] on div "DuraForm® GF Plastic" at bounding box center [498, 28] width 302 height 16
click at [470, 121] on div "PA12-GX" at bounding box center [555, 125] width 245 height 8
drag, startPoint x: 458, startPoint y: 123, endPoint x: 428, endPoint y: 125, distance: 29.6
click at [428, 125] on div "Polymer Family PA12-GX" at bounding box center [514, 125] width 326 height 12
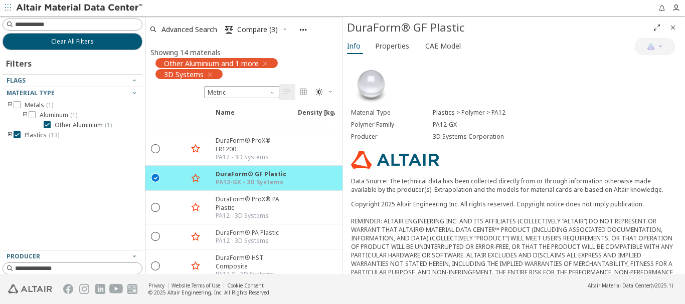
copy div "PA12-GX"
click at [267, 174] on icon "" at bounding box center [268, 178] width 8 height 8
